Goal: Complete application form

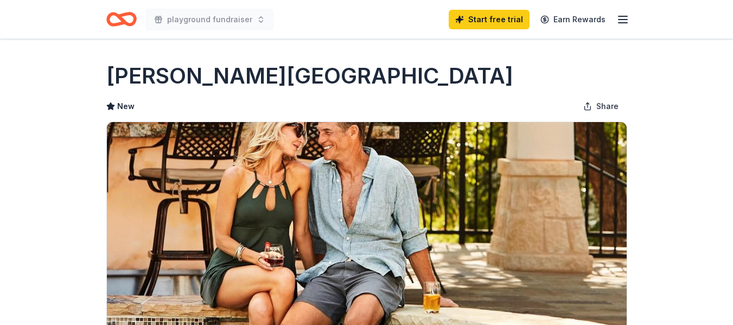
drag, startPoint x: 732, startPoint y: 35, endPoint x: 736, endPoint y: 52, distance: 16.7
click at [732, 52] on html "playground fundraiser Start free trial Earn Rewards Due in 17 days Share La Can…" at bounding box center [366, 162] width 733 height 325
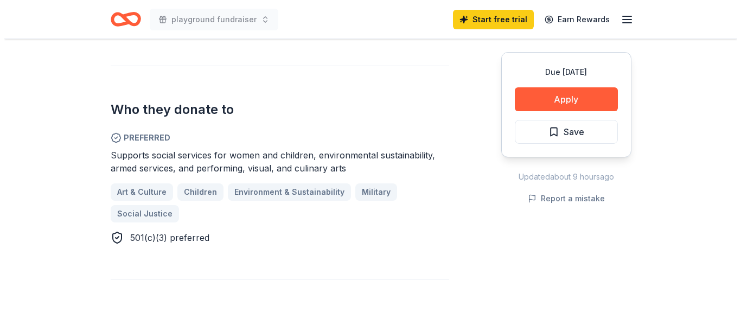
scroll to position [543, 0]
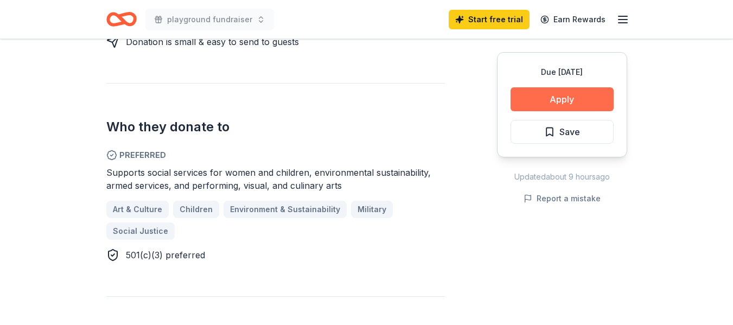
click at [559, 92] on button "Apply" at bounding box center [562, 99] width 103 height 24
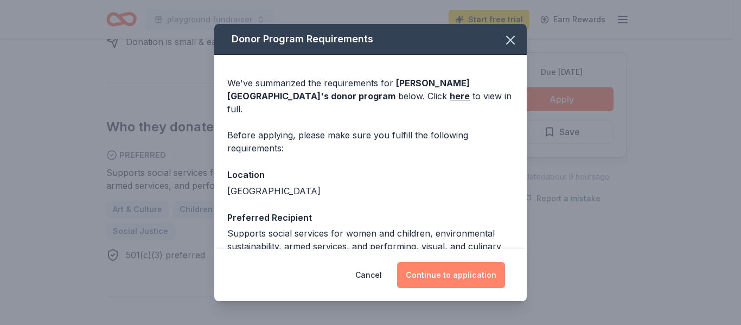
click at [446, 278] on button "Continue to application" at bounding box center [451, 275] width 108 height 26
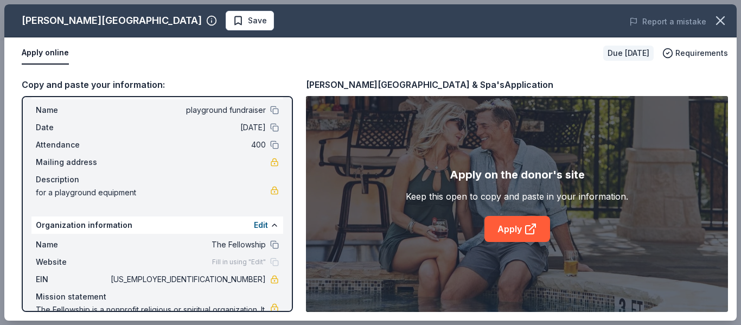
scroll to position [55, 0]
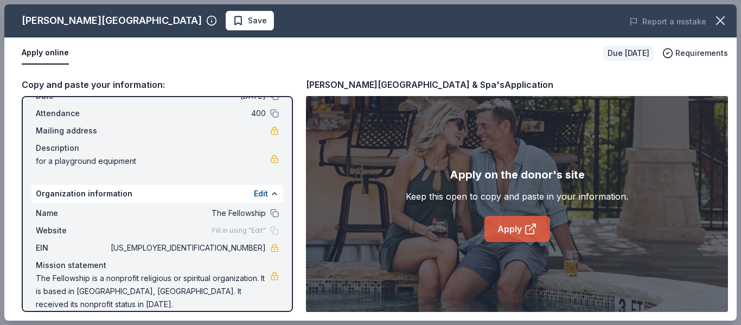
click at [525, 224] on icon at bounding box center [530, 228] width 13 height 13
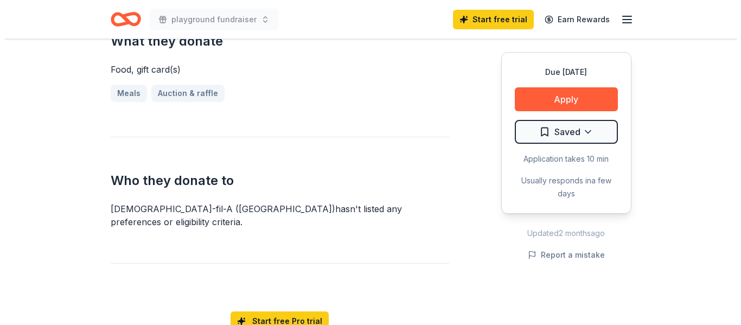
scroll to position [420, 0]
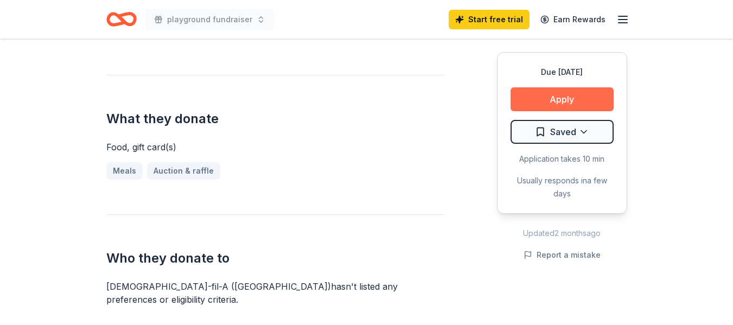
click at [550, 97] on button "Apply" at bounding box center [562, 99] width 103 height 24
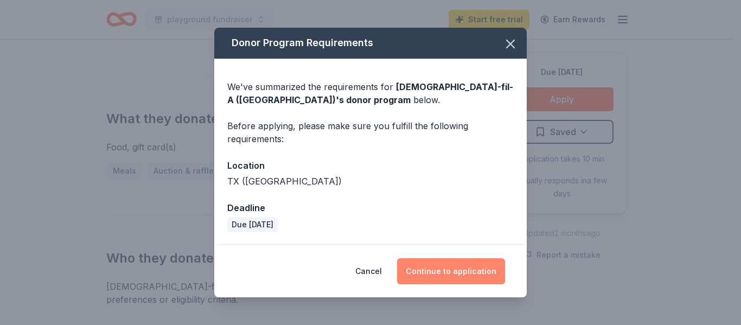
click at [452, 268] on button "Continue to application" at bounding box center [451, 271] width 108 height 26
